Goal: Information Seeking & Learning: Learn about a topic

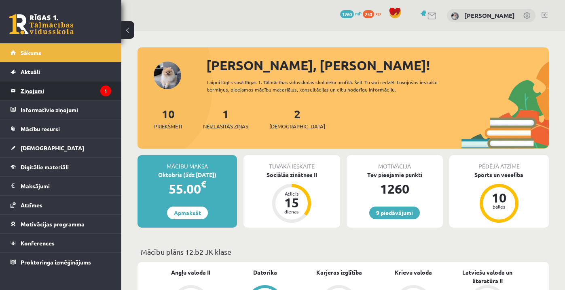
click at [81, 88] on legend "Ziņojumi 1" at bounding box center [66, 90] width 91 height 19
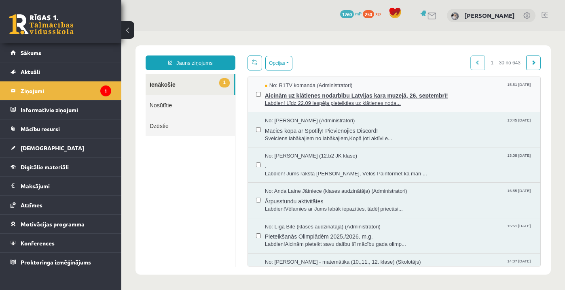
click at [340, 96] on span "Aicinām uz klātienes nodarbību Latvijas kara muzejā, 26. septembrī!" at bounding box center [399, 94] width 268 height 10
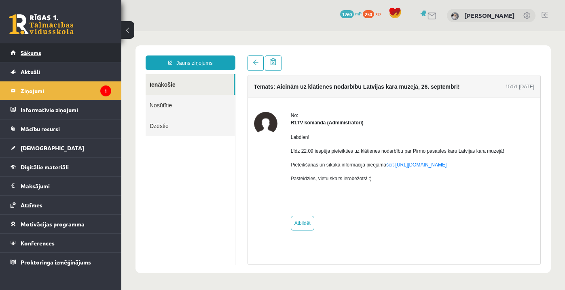
click at [52, 55] on link "Sākums" at bounding box center [61, 52] width 101 height 19
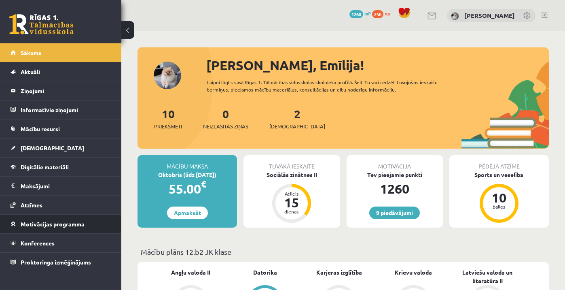
click at [71, 223] on span "Motivācijas programma" at bounding box center [53, 223] width 64 height 7
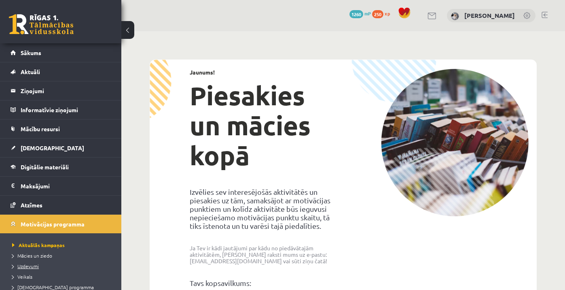
click at [34, 264] on span "Uzdevumi" at bounding box center [25, 266] width 27 height 6
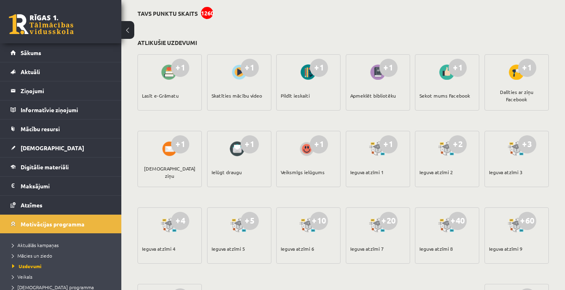
scroll to position [57, 0]
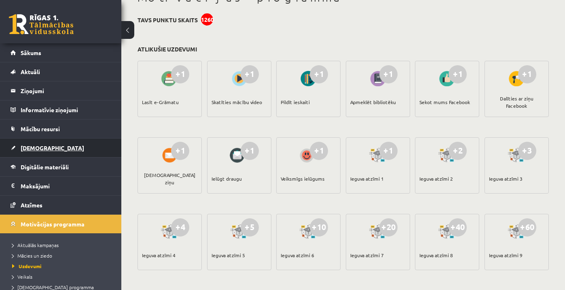
click at [40, 143] on link "[DEMOGRAPHIC_DATA]" at bounding box center [61, 147] width 101 height 19
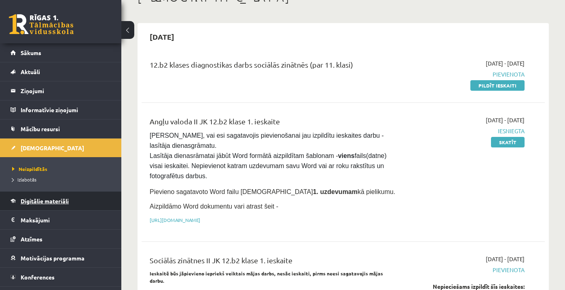
click at [40, 202] on span "Digitālie materiāli" at bounding box center [45, 200] width 48 height 7
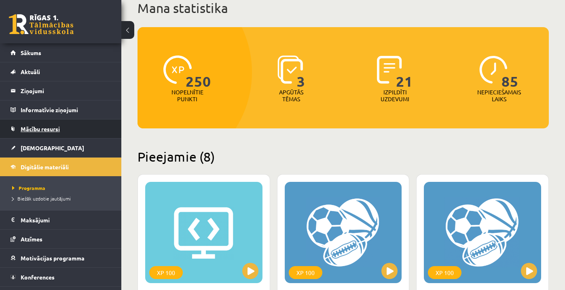
click at [40, 124] on link "Mācību resursi" at bounding box center [61, 128] width 101 height 19
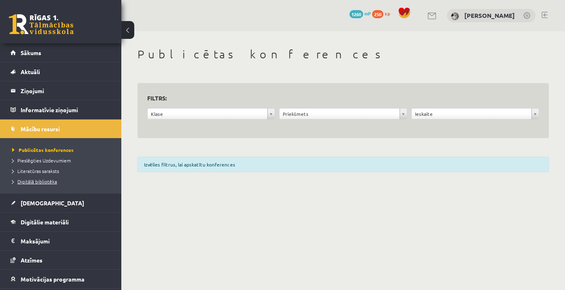
click at [29, 182] on span "Digitālā bibliotēka" at bounding box center [34, 181] width 45 height 6
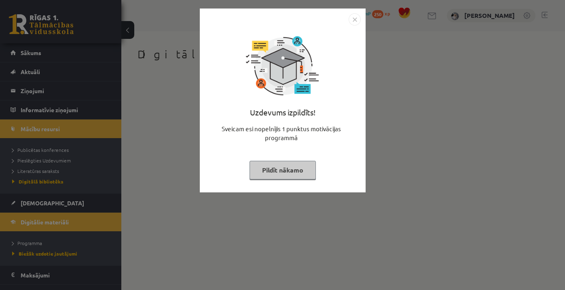
click at [295, 168] on button "Pildīt nākamo" at bounding box center [283, 170] width 66 height 19
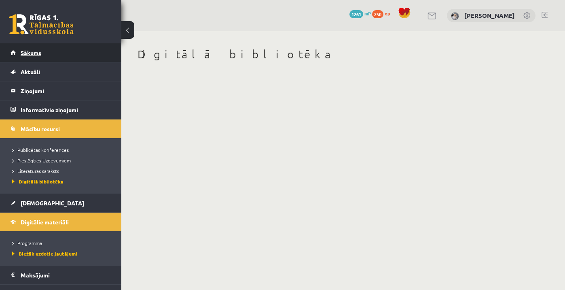
click at [67, 55] on link "Sākums" at bounding box center [61, 52] width 101 height 19
